Goal: Use online tool/utility: Utilize a website feature to perform a specific function

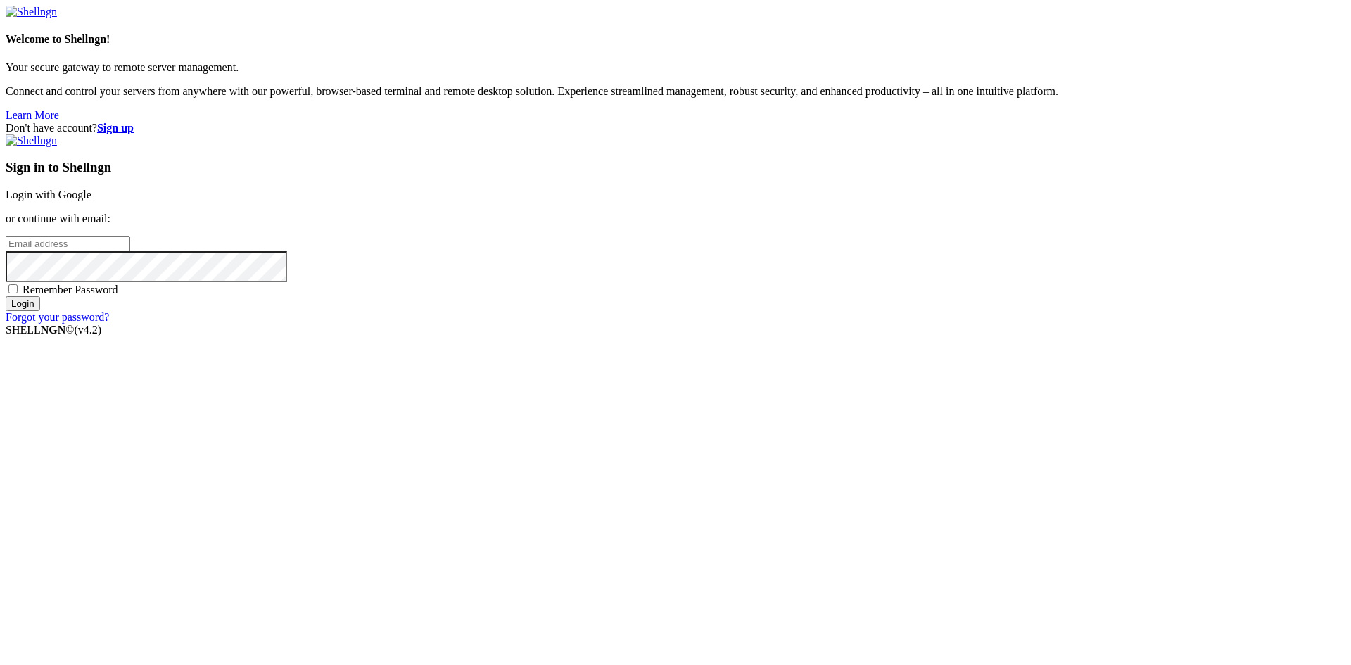
type input "[PERSON_NAME][EMAIL_ADDRESS][DOMAIN_NAME]"
click at [40, 311] on input "Login" at bounding box center [23, 303] width 34 height 15
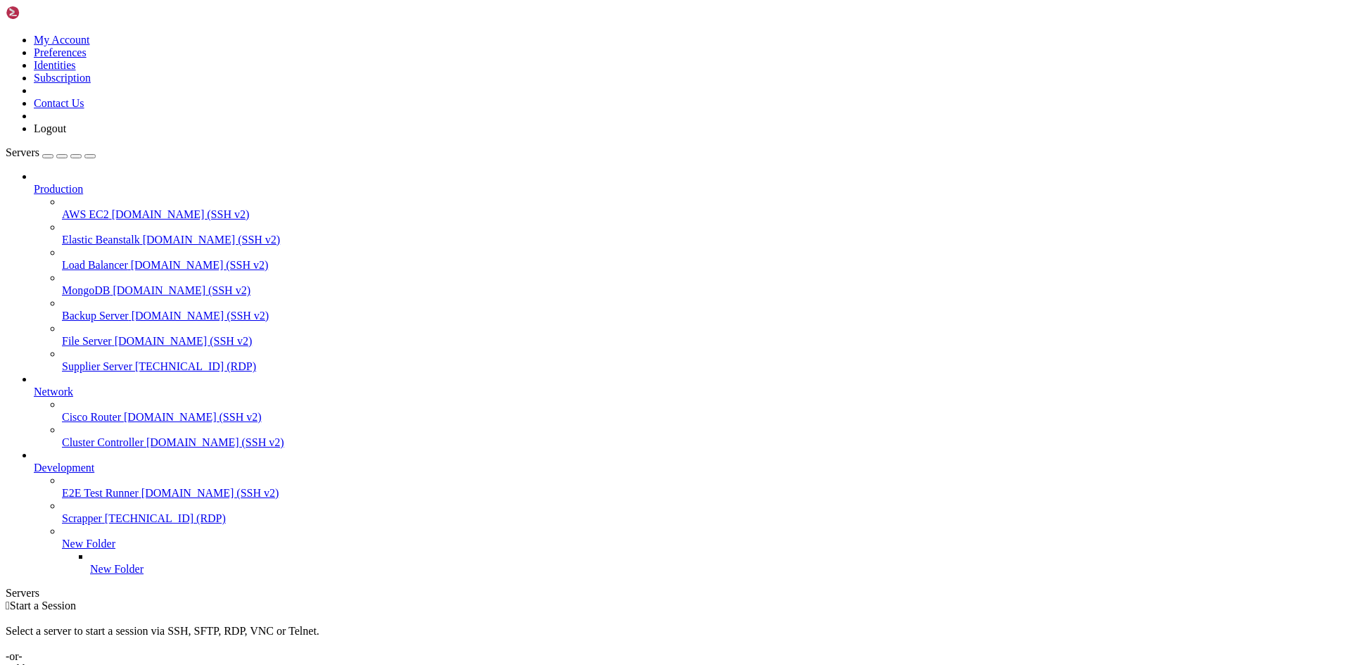
click at [103, 360] on span "Supplier Server" at bounding box center [97, 366] width 70 height 12
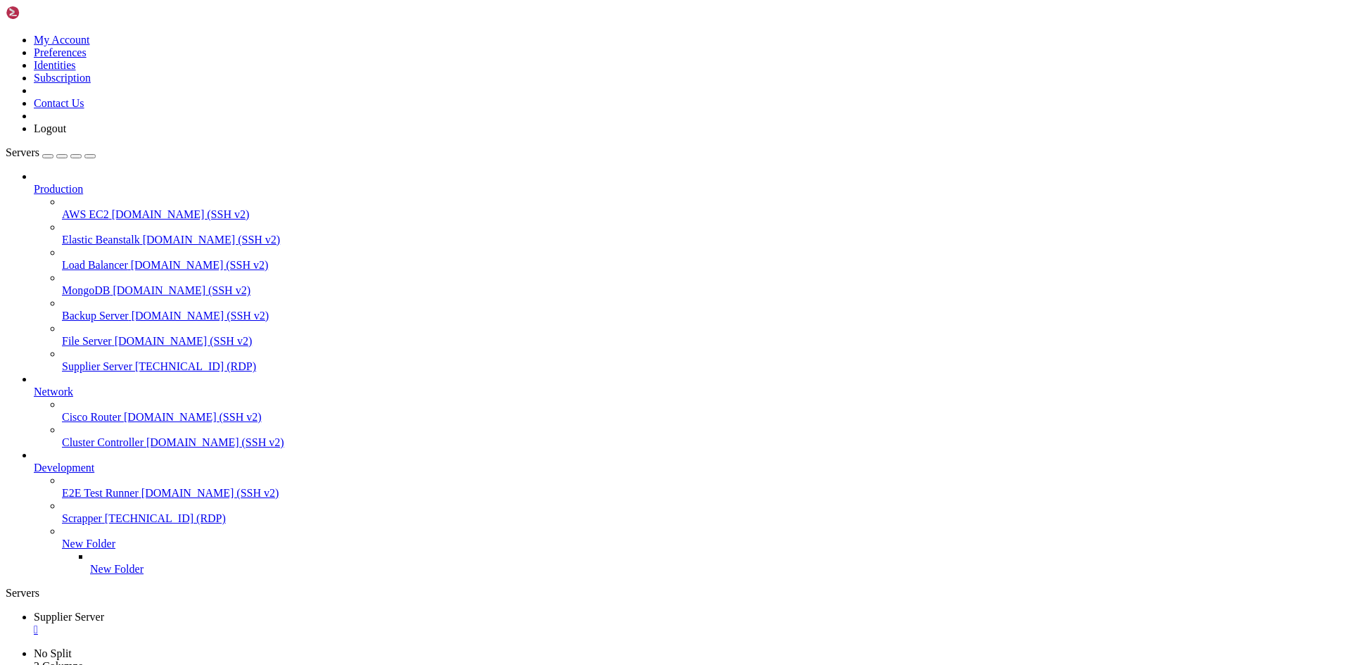
drag, startPoint x: 1179, startPoint y: 886, endPoint x: 1179, endPoint y: 931, distance: 45.0
drag, startPoint x: 1179, startPoint y: 920, endPoint x: 1178, endPoint y: 1018, distance: 98.5
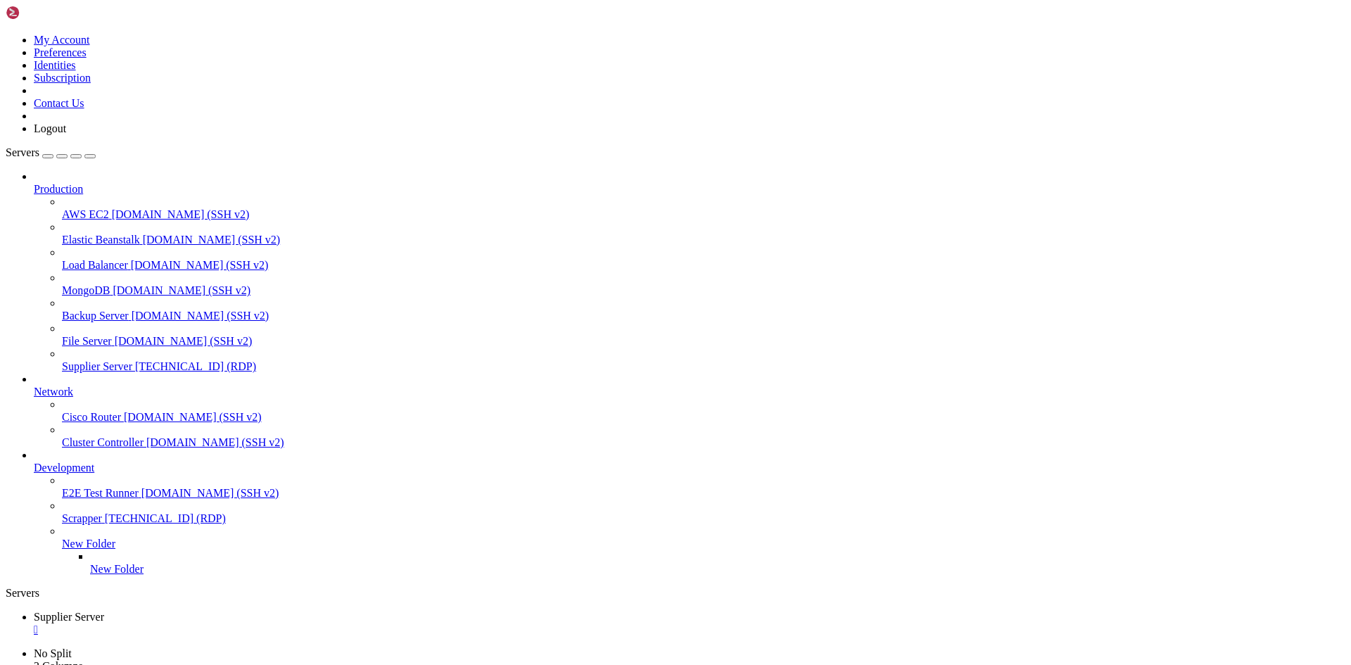
drag, startPoint x: 410, startPoint y: 975, endPoint x: 330, endPoint y: 974, distance: 79.5
